Goal: Task Accomplishment & Management: Use online tool/utility

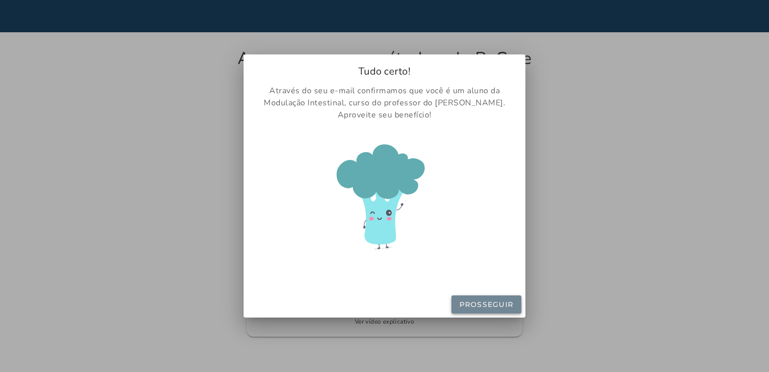
click at [0, 0] on slot "Prosseguir" at bounding box center [0, 0] width 0 height 0
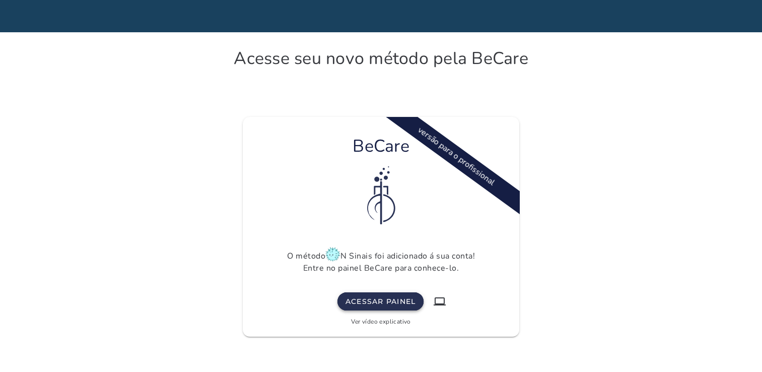
click at [411, 307] on button "Acessar painel" at bounding box center [380, 301] width 87 height 18
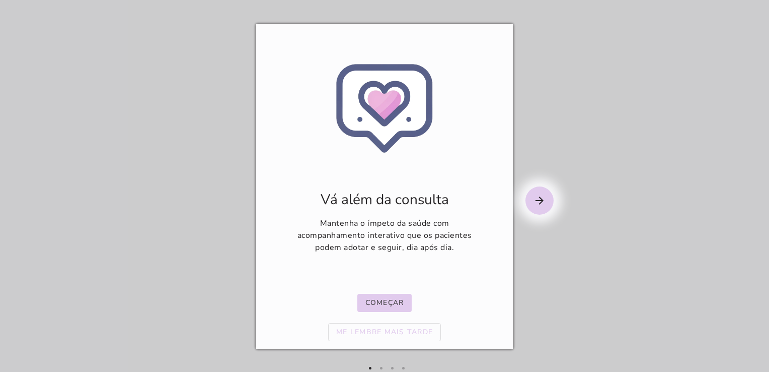
click at [407, 315] on p "Começar Me lembre mais tarde" at bounding box center [384, 317] width 113 height 47
click at [542, 190] on mwc-icon "arrow_forward" at bounding box center [540, 200] width 28 height 28
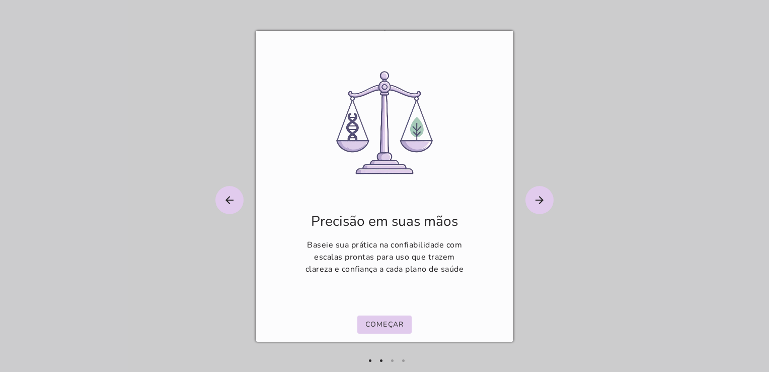
click at [0, 0] on slot "arrow_forward" at bounding box center [0, 0] width 0 height 0
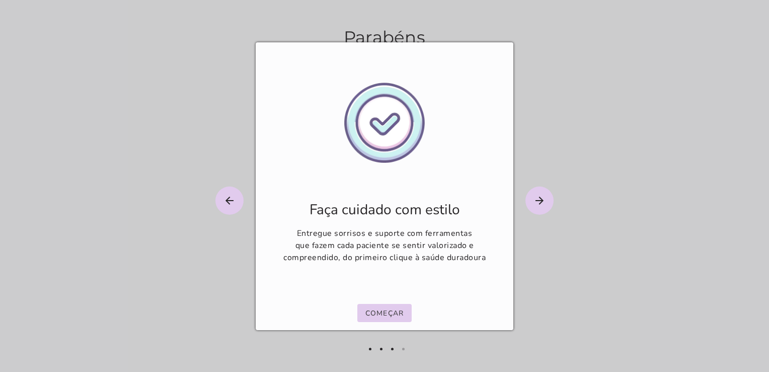
click at [529, 175] on div at bounding box center [384, 186] width 769 height 372
click at [0, 0] on slot "arrow_forward" at bounding box center [0, 0] width 0 height 0
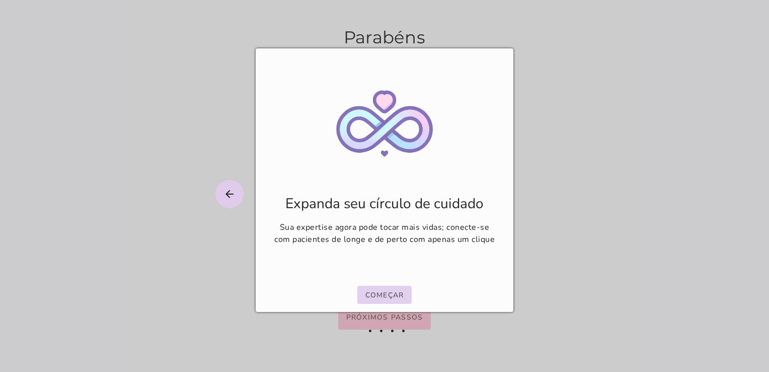
click at [375, 301] on button "Começar" at bounding box center [384, 294] width 55 height 18
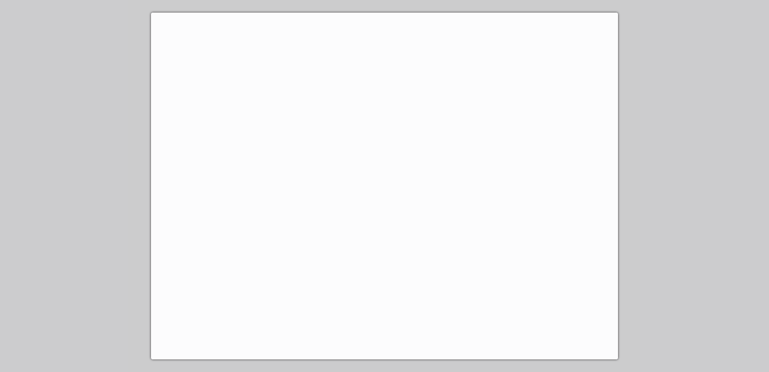
scroll to position [50, 0]
